Goal: Task Accomplishment & Management: Manage account settings

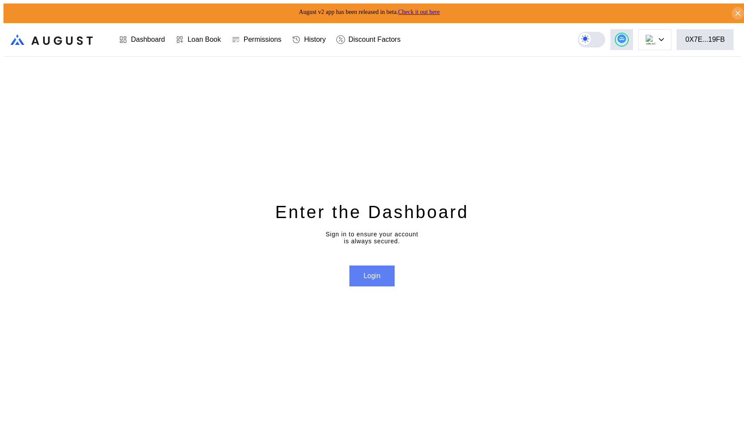
click at [378, 276] on button "Login" at bounding box center [371, 275] width 45 height 21
click at [360, 238] on div "Sign in to ensure your account is always secured." at bounding box center [371, 238] width 93 height 14
click at [360, 237] on div "Sign in to ensure your account is always secured." at bounding box center [371, 238] width 93 height 14
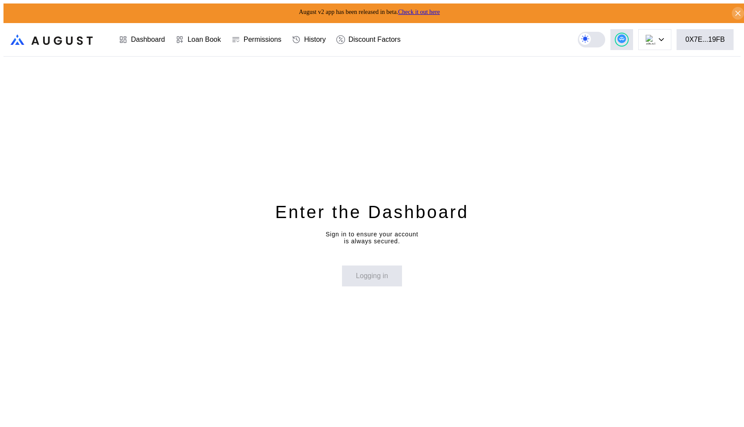
select select "*"
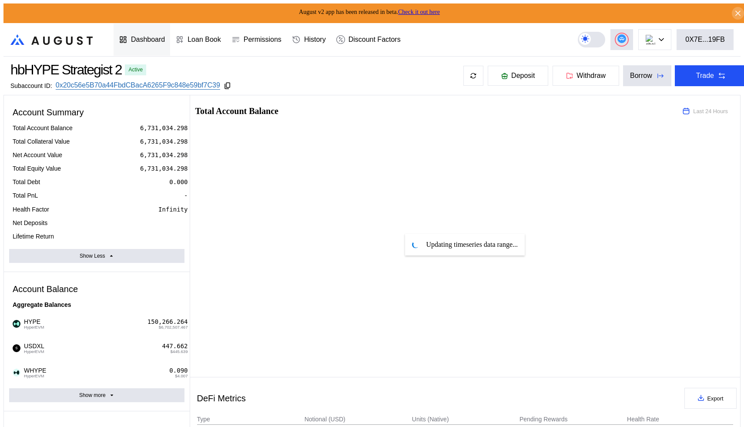
click at [123, 39] on icon at bounding box center [123, 39] width 9 height 9
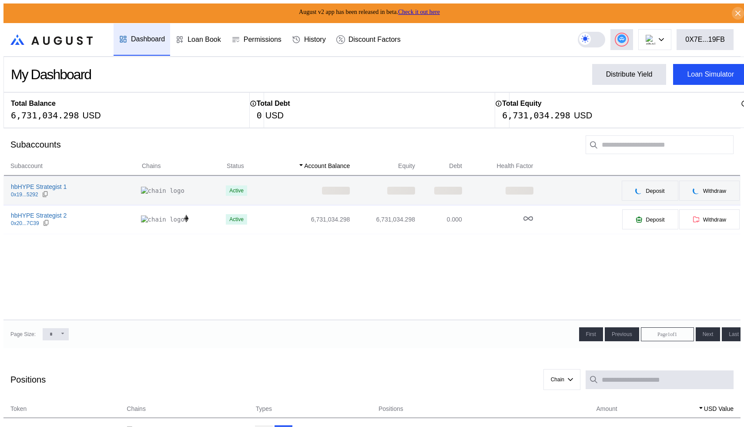
click at [94, 191] on div "hbHYPE Strategist 1 0x19...5292" at bounding box center [72, 191] width 137 height 16
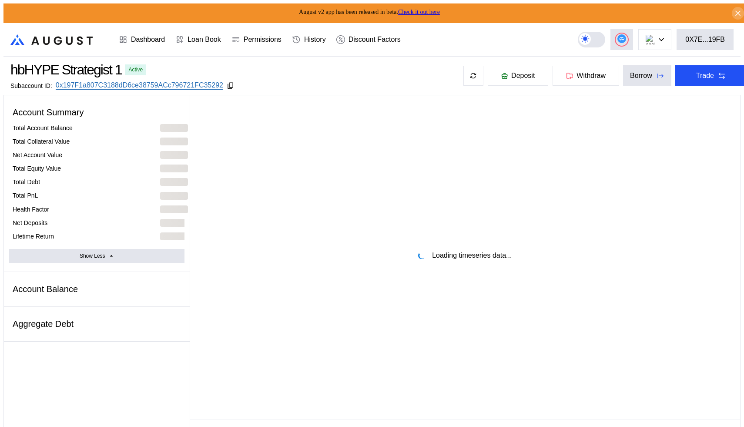
select select "*"
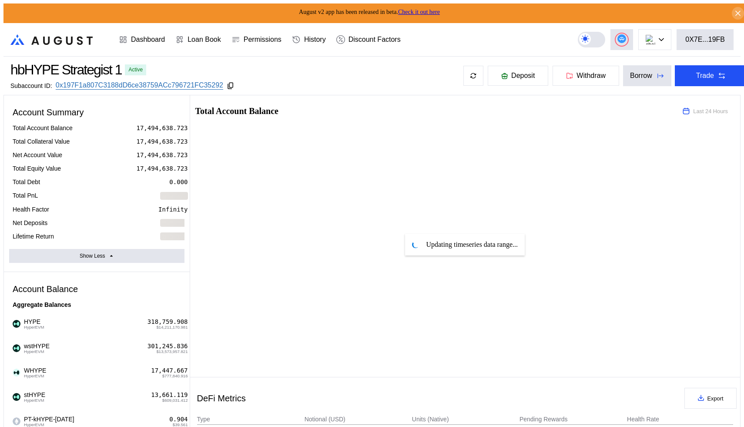
click at [572, 33] on header ".cls-1 { fill: url(#radial-gradient); } .cls-1, .cls-2 { stroke-width: 0px; } .…" at bounding box center [371, 39] width 737 height 33
click at [626, 34] on circle at bounding box center [621, 38] width 9 height 9
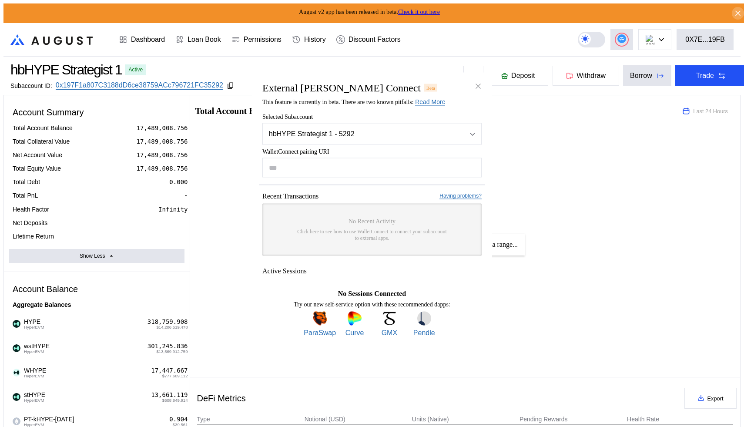
paste input "**********"
type input "**********"
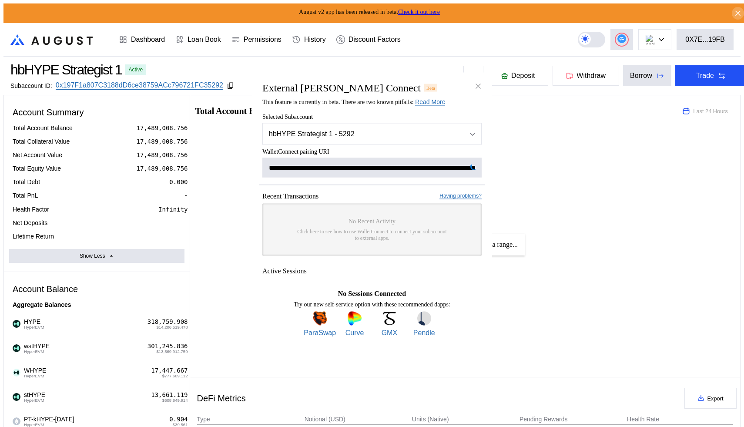
scroll to position [0, 524]
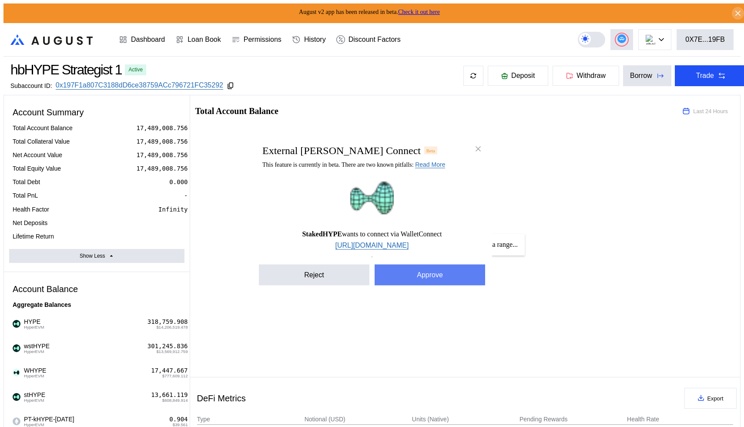
click at [437, 276] on button "Approve" at bounding box center [429, 274] width 110 height 21
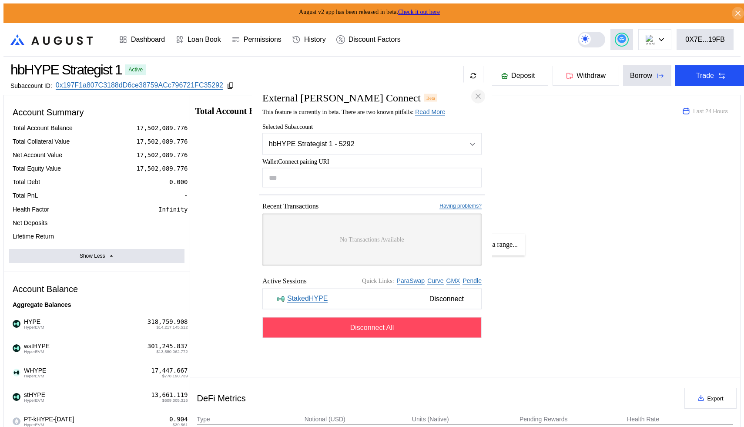
click at [477, 92] on icon "close modal" at bounding box center [478, 96] width 9 height 9
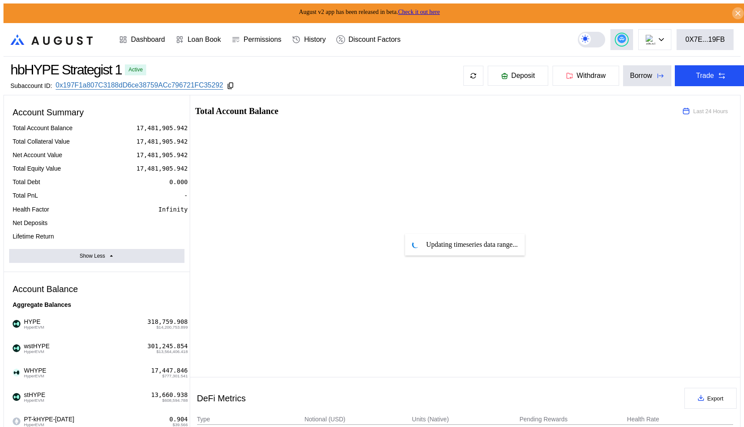
click at [735, 11] on icon at bounding box center [737, 13] width 4 height 4
